Goal: Information Seeking & Learning: Learn about a topic

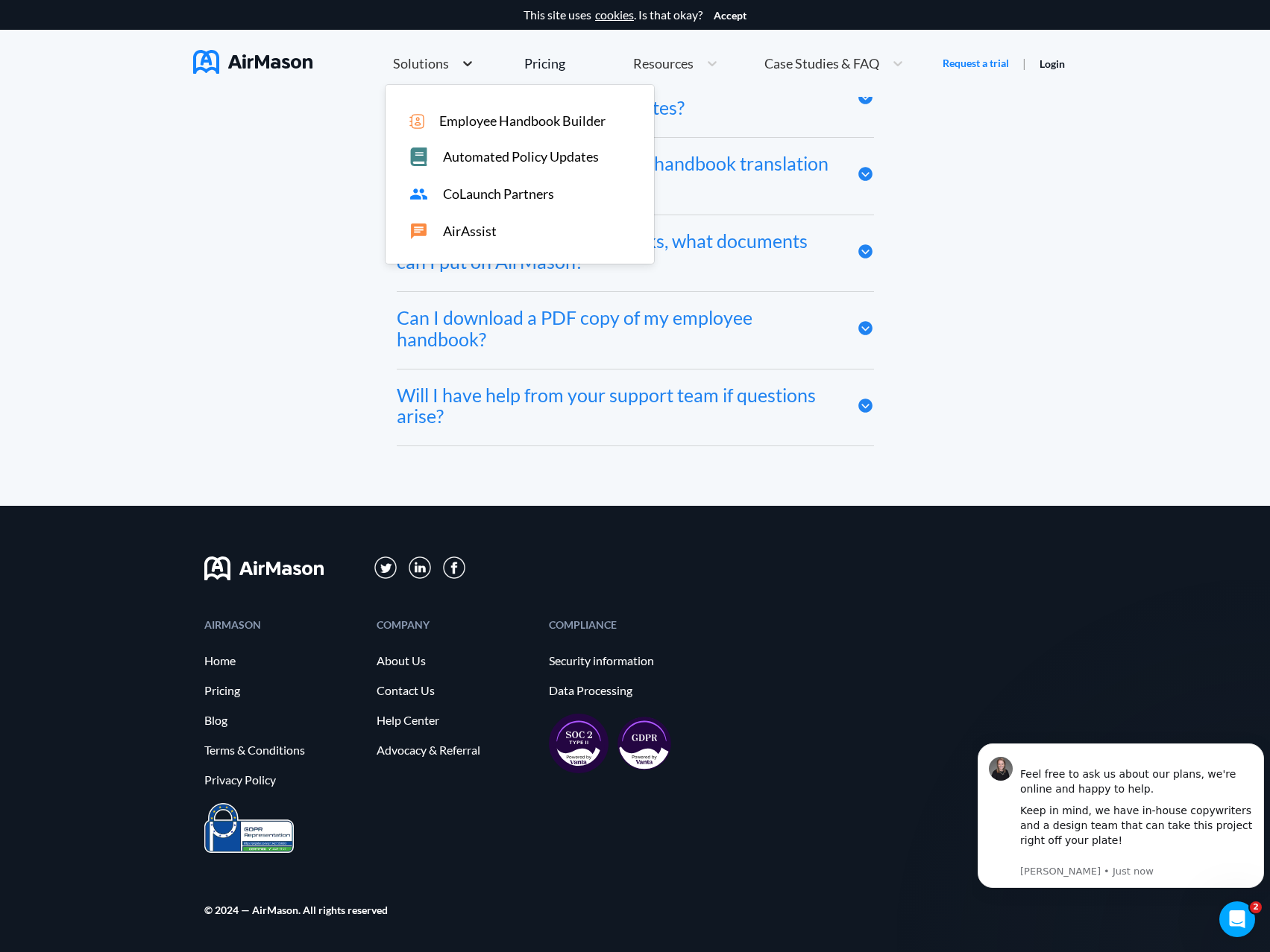
click at [454, 61] on div at bounding box center [467, 64] width 27 height 15
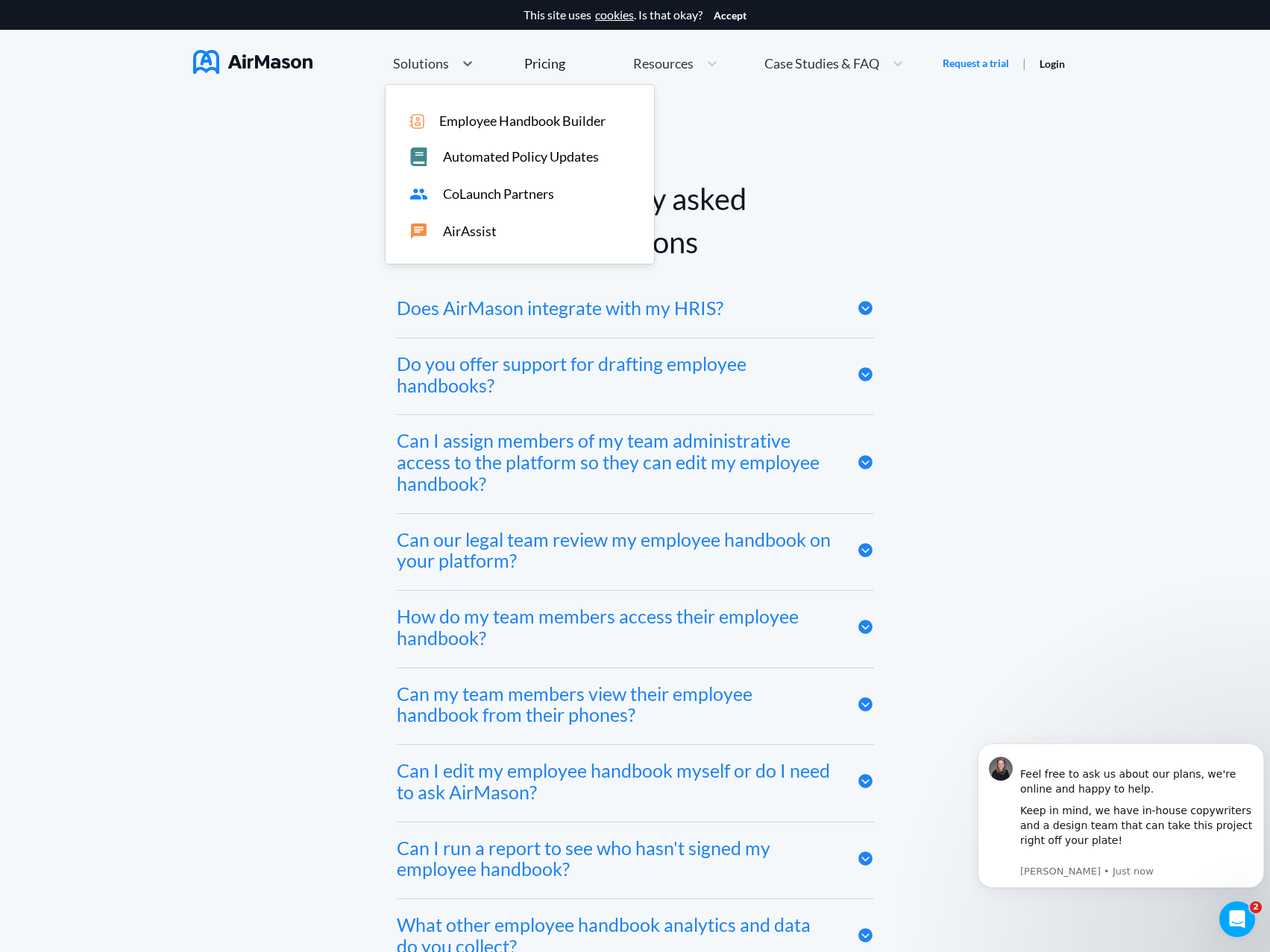
click at [311, 164] on div "Frequently asked questions Does AirMason integrate with my HRIS? We integrate w…" at bounding box center [635, 758] width 1270 height 1326
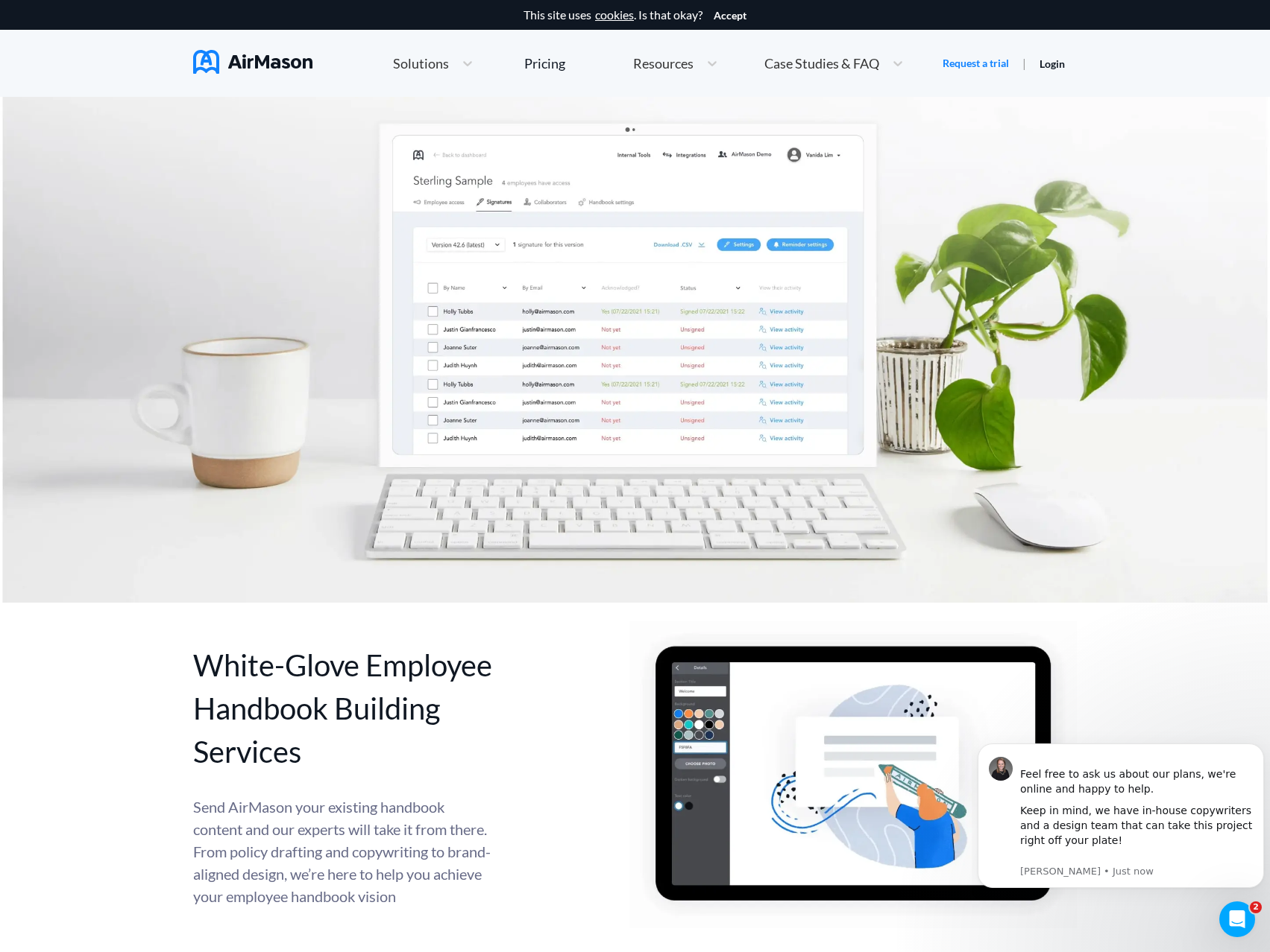
scroll to position [5656, 0]
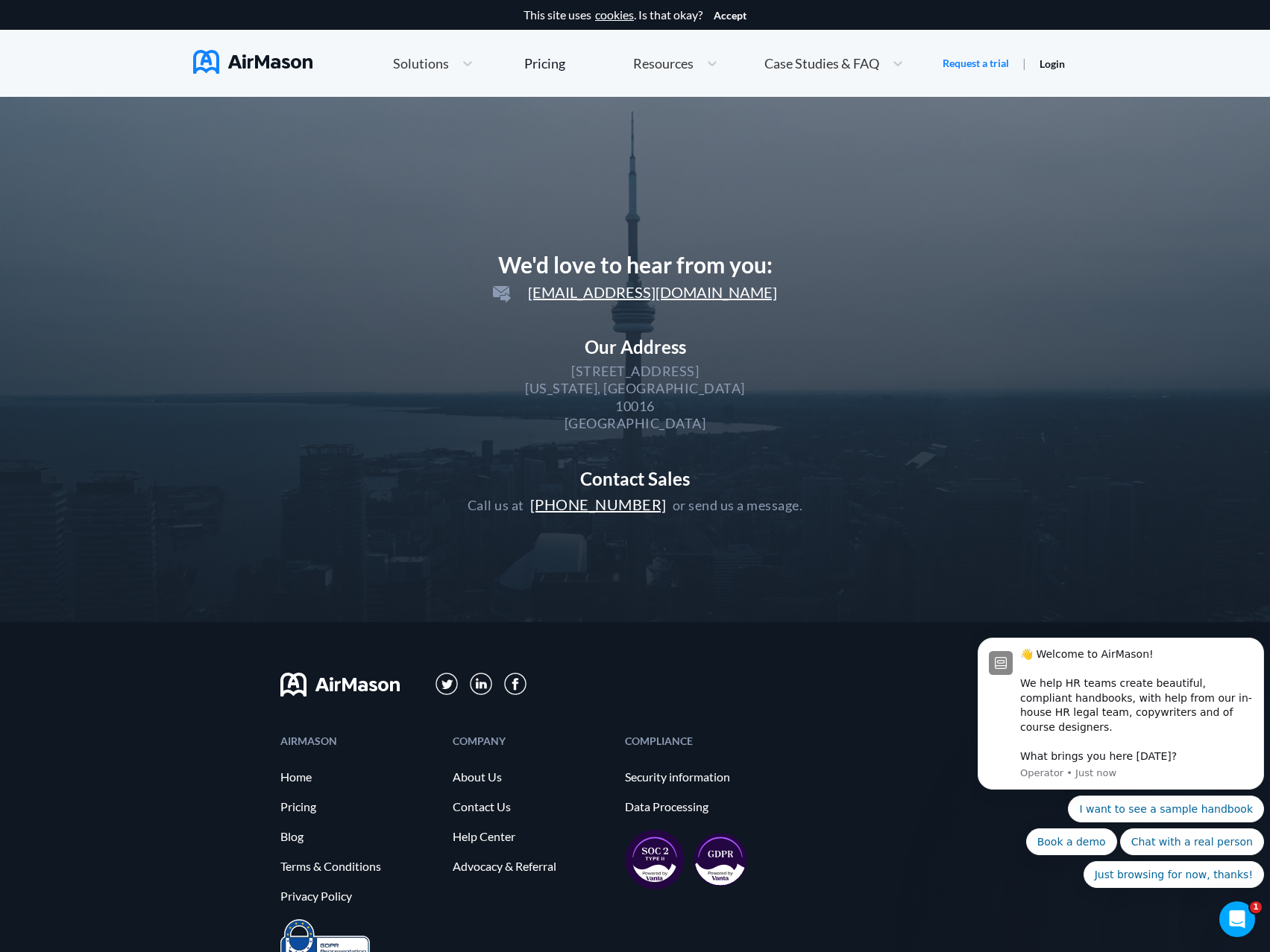
click at [690, 66] on span "Resources" at bounding box center [663, 64] width 61 height 14
click at [546, 63] on div "Pricing" at bounding box center [545, 64] width 41 height 14
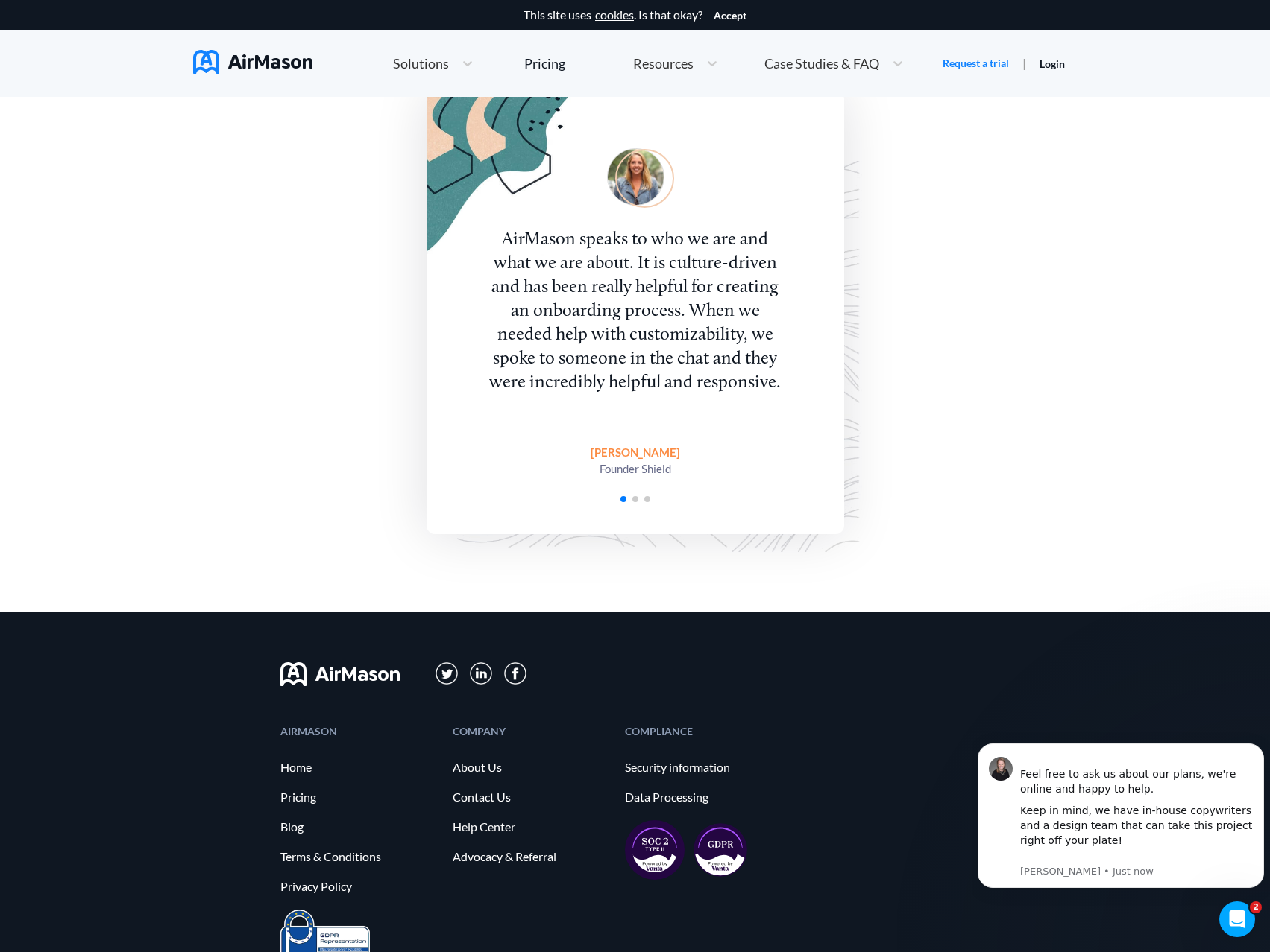
scroll to position [3360, 0]
